Goal: Transaction & Acquisition: Purchase product/service

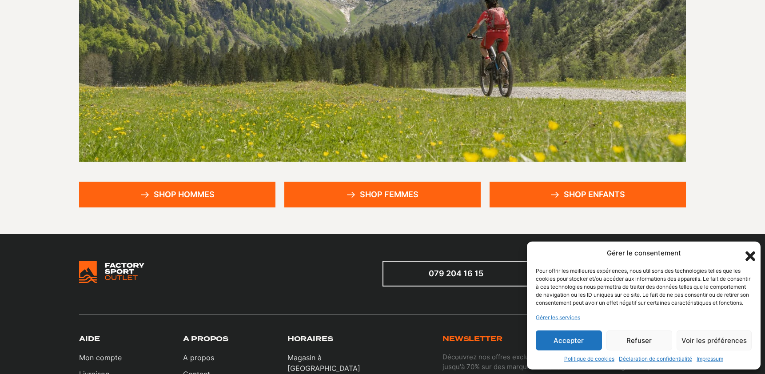
scroll to position [181, 0]
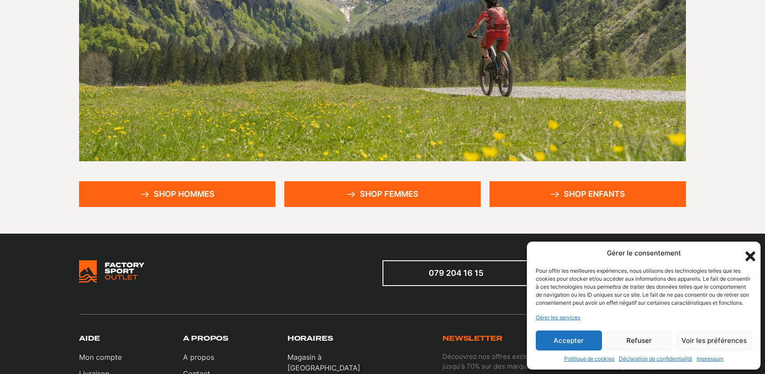
click at [220, 198] on link "Shop hommes" at bounding box center [177, 194] width 196 height 26
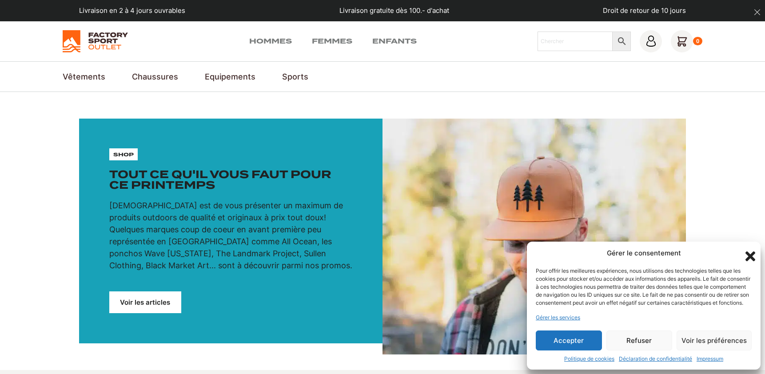
click at [587, 342] on button "Accepter" at bounding box center [569, 341] width 66 height 20
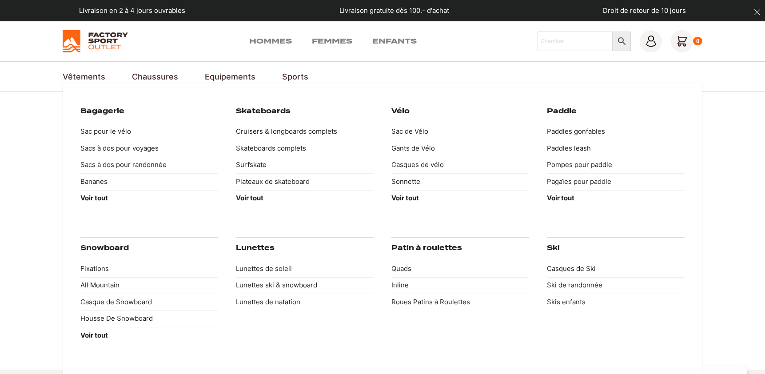
click at [554, 245] on link "Ski" at bounding box center [553, 248] width 13 height 8
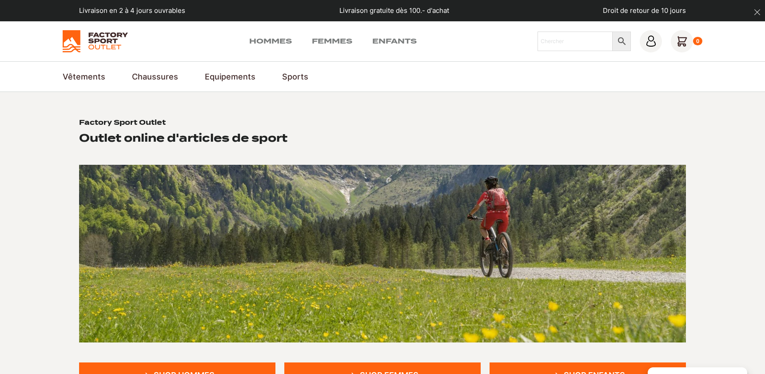
scroll to position [181, 0]
